Goal: Check status: Check status

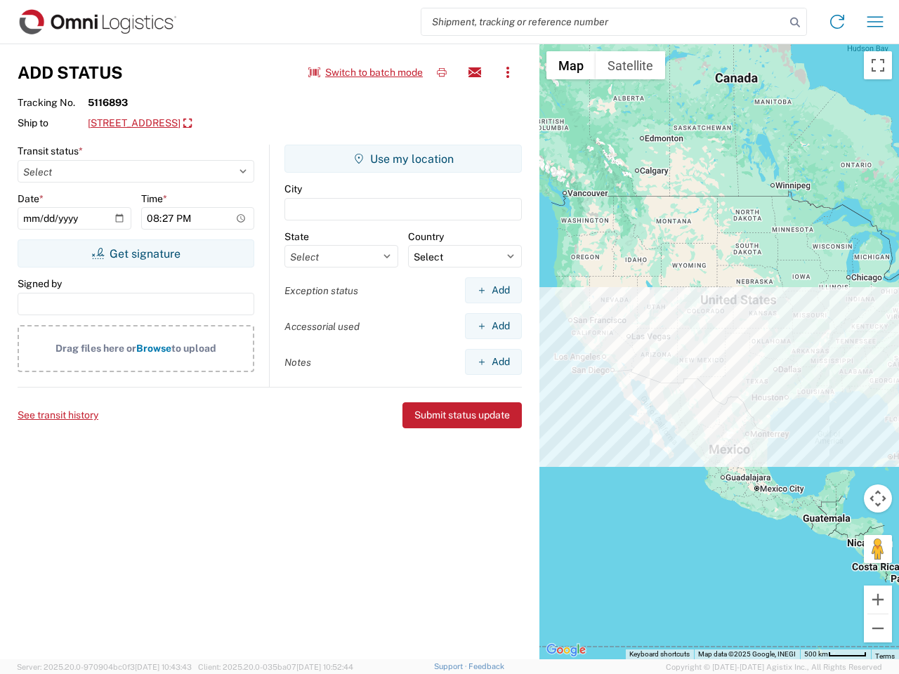
click at [603, 22] on input "search" at bounding box center [603, 21] width 364 height 27
click at [795, 22] on icon at bounding box center [795, 23] width 20 height 20
click at [837, 22] on icon at bounding box center [837, 22] width 22 height 22
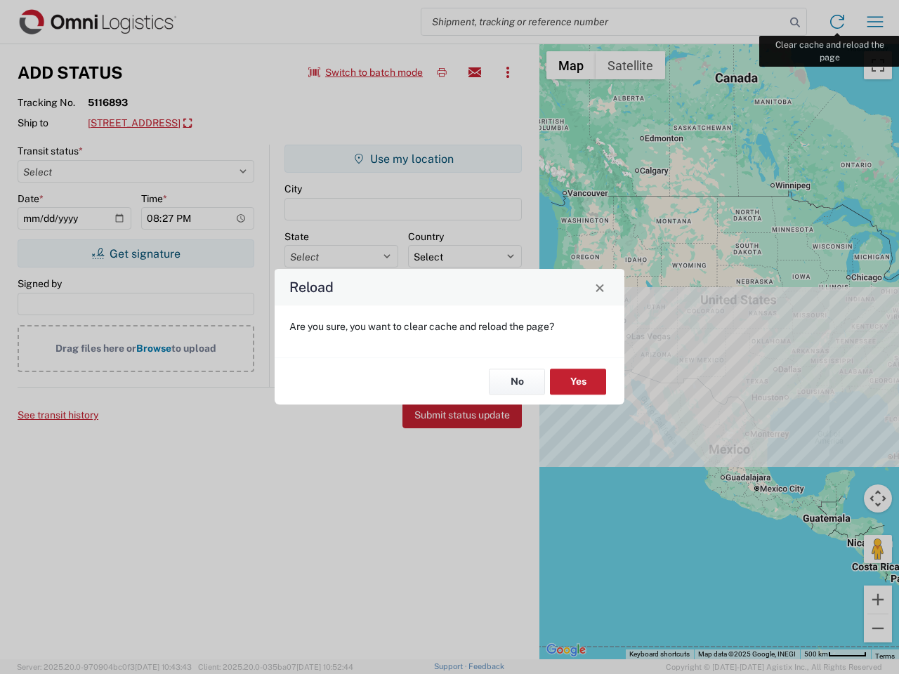
click at [875, 22] on div "Reload Are you sure, you want to clear cache and reload the page? No Yes" at bounding box center [449, 337] width 899 height 674
click at [366, 72] on div "Reload Are you sure, you want to clear cache and reload the page? No Yes" at bounding box center [449, 337] width 899 height 674
click at [442, 72] on div "Reload Are you sure, you want to clear cache and reload the page? No Yes" at bounding box center [449, 337] width 899 height 674
click at [475, 72] on div "Reload Are you sure, you want to clear cache and reload the page? No Yes" at bounding box center [449, 337] width 899 height 674
click at [508, 72] on div "Reload Are you sure, you want to clear cache and reload the page? No Yes" at bounding box center [449, 337] width 899 height 674
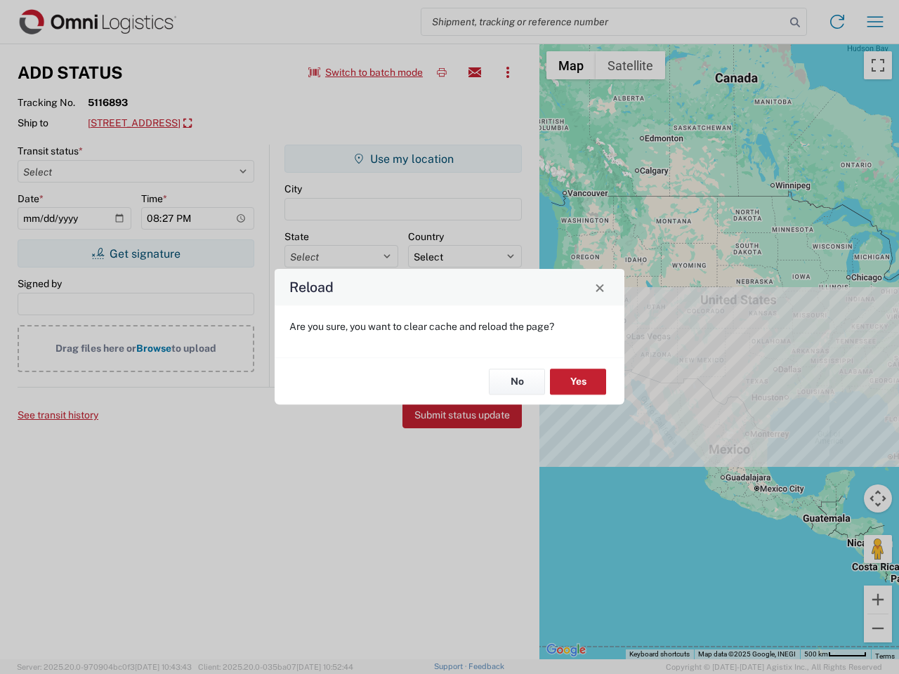
click at [215, 124] on div "Reload Are you sure, you want to clear cache and reload the page? No Yes" at bounding box center [449, 337] width 899 height 674
click at [136, 253] on div "Reload Are you sure, you want to clear cache and reload the page? No Yes" at bounding box center [449, 337] width 899 height 674
